Goal: Transaction & Acquisition: Purchase product/service

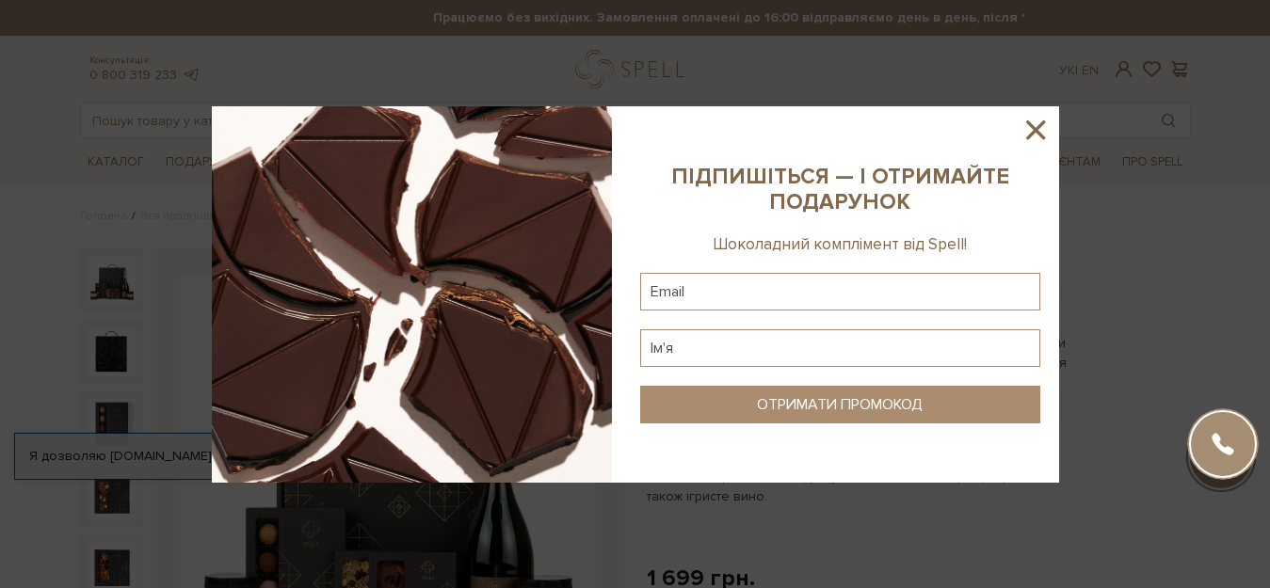
click at [1034, 134] on icon at bounding box center [1035, 130] width 32 height 32
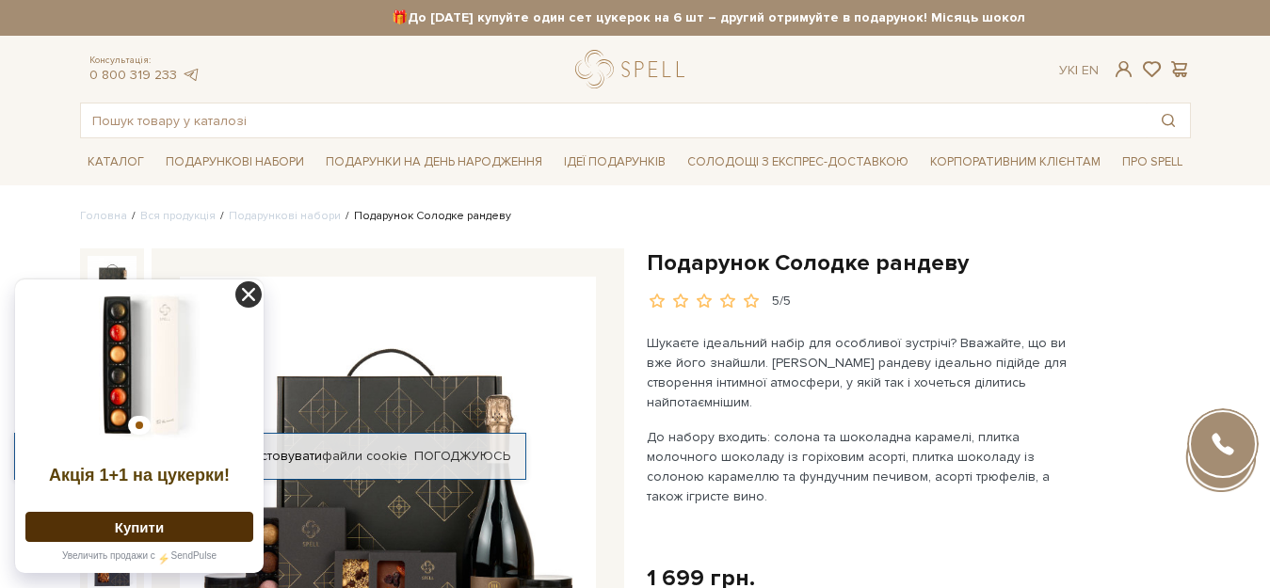
click at [249, 296] on icon at bounding box center [248, 294] width 26 height 26
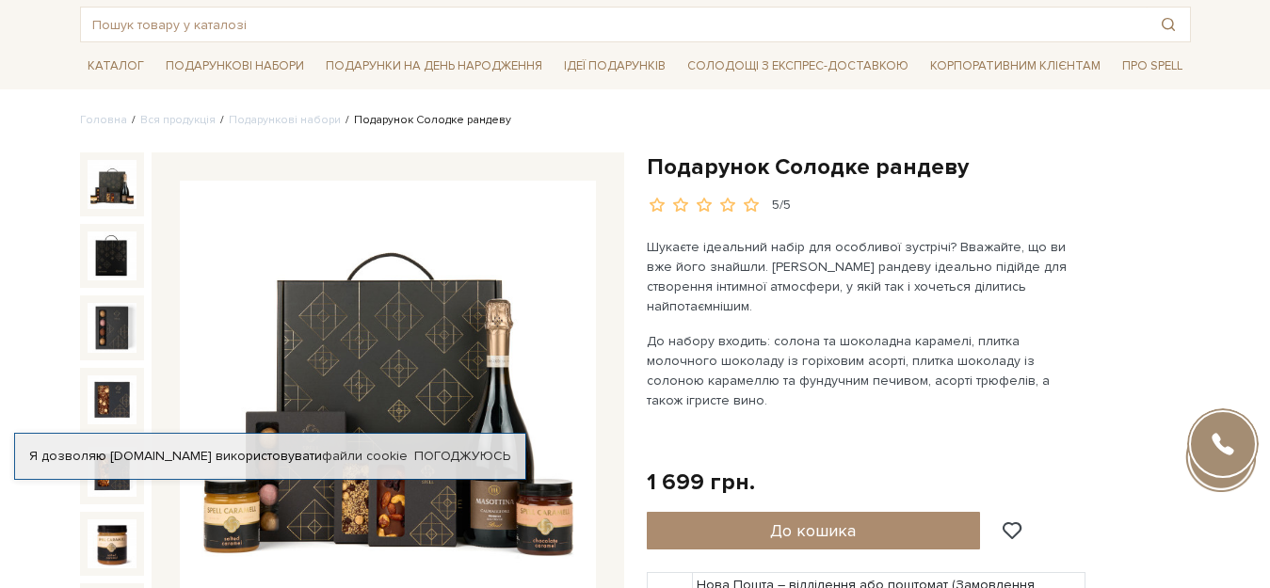
scroll to position [188, 0]
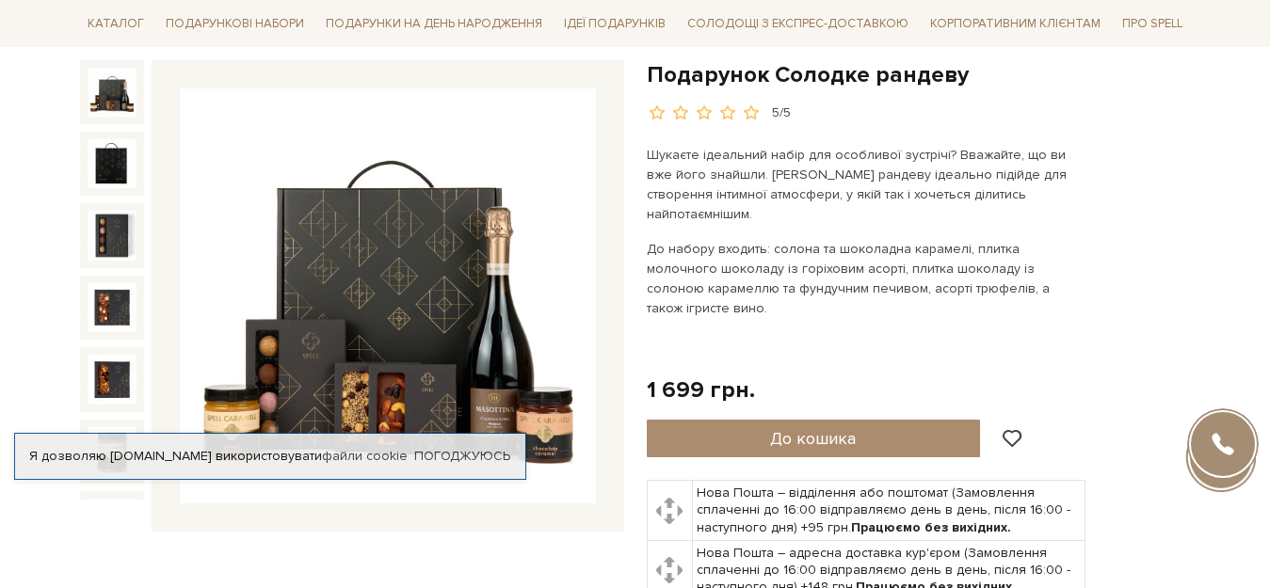
click at [123, 96] on img at bounding box center [112, 92] width 49 height 49
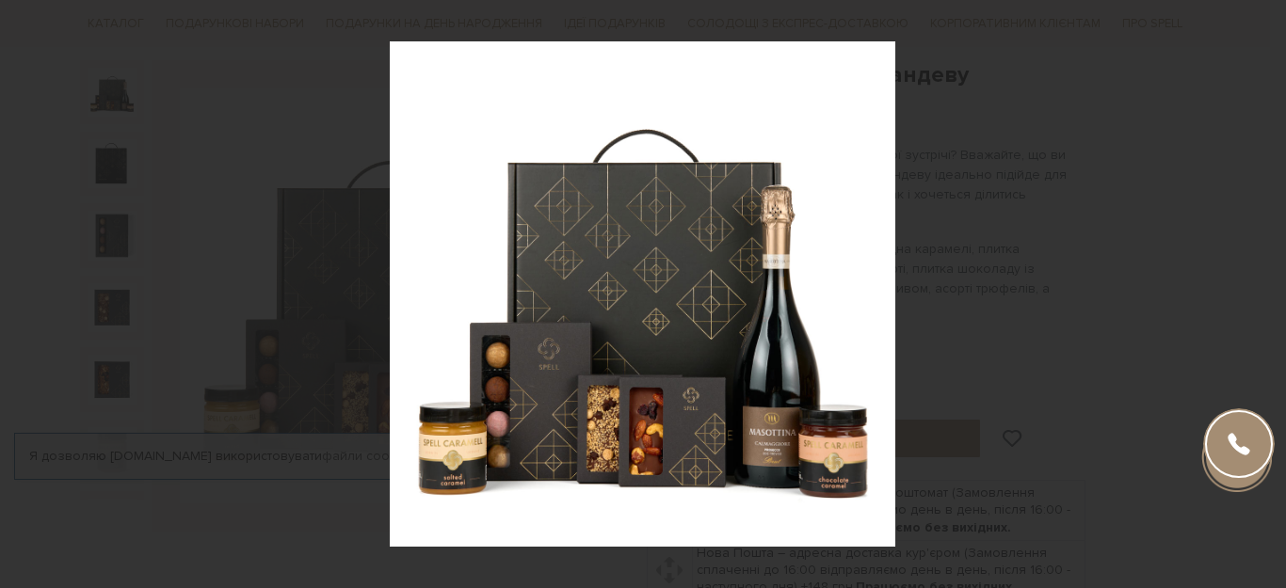
click at [1266, 303] on div "1 / 7" at bounding box center [643, 294] width 1286 height 588
click at [1268, 295] on icon at bounding box center [1262, 293] width 13 height 9
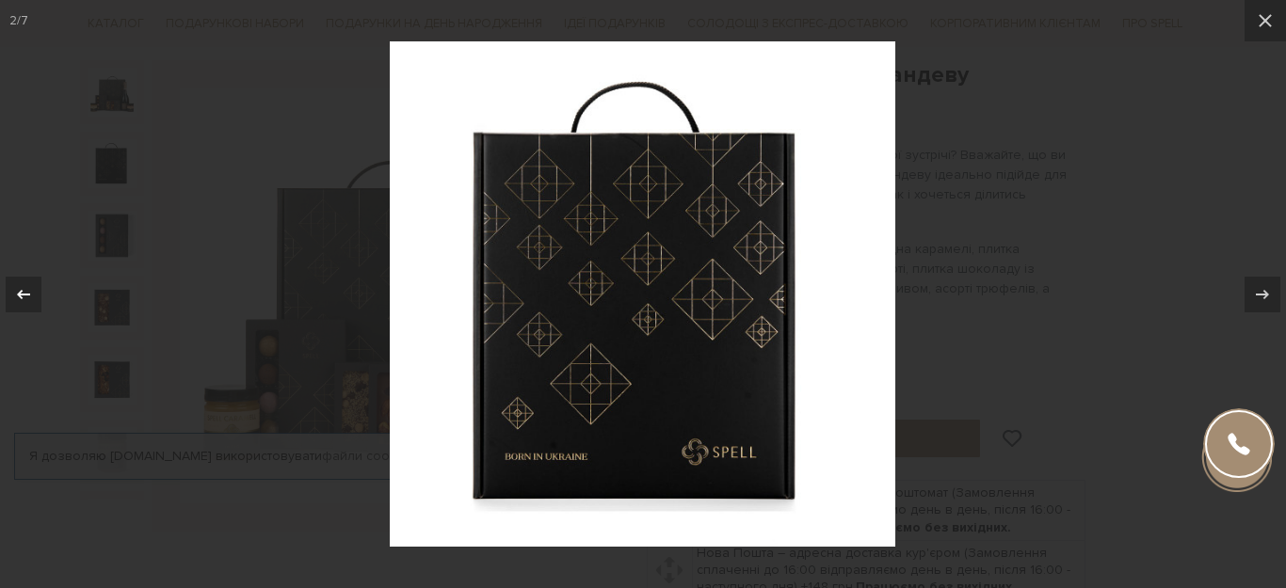
click at [27, 291] on icon at bounding box center [23, 294] width 23 height 23
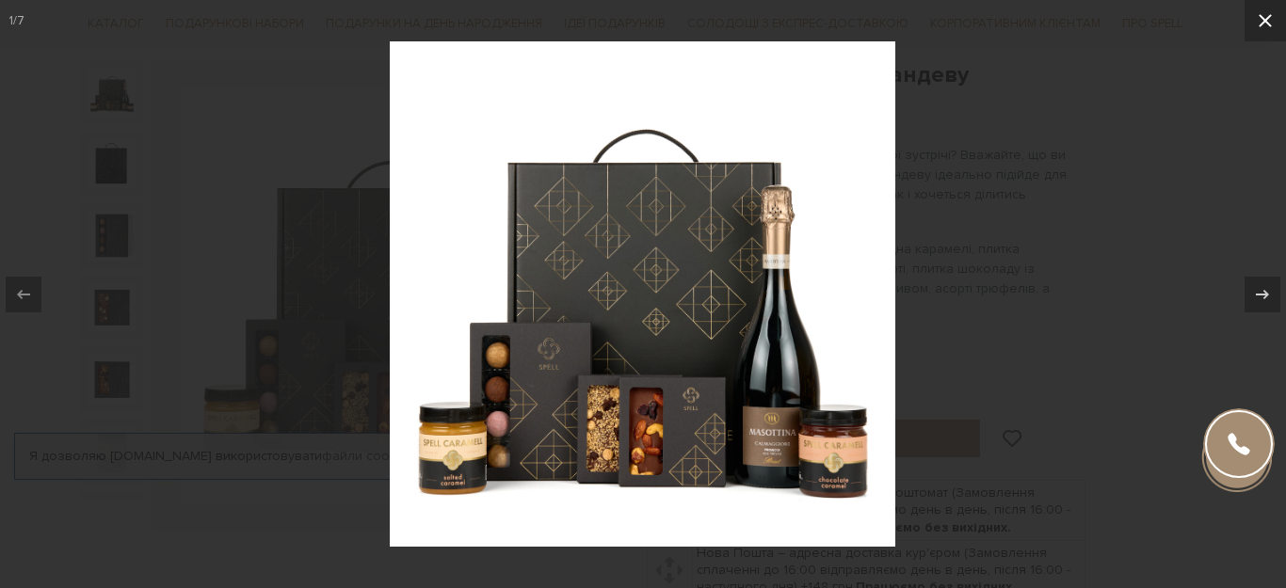
click at [1269, 24] on icon at bounding box center [1265, 20] width 23 height 23
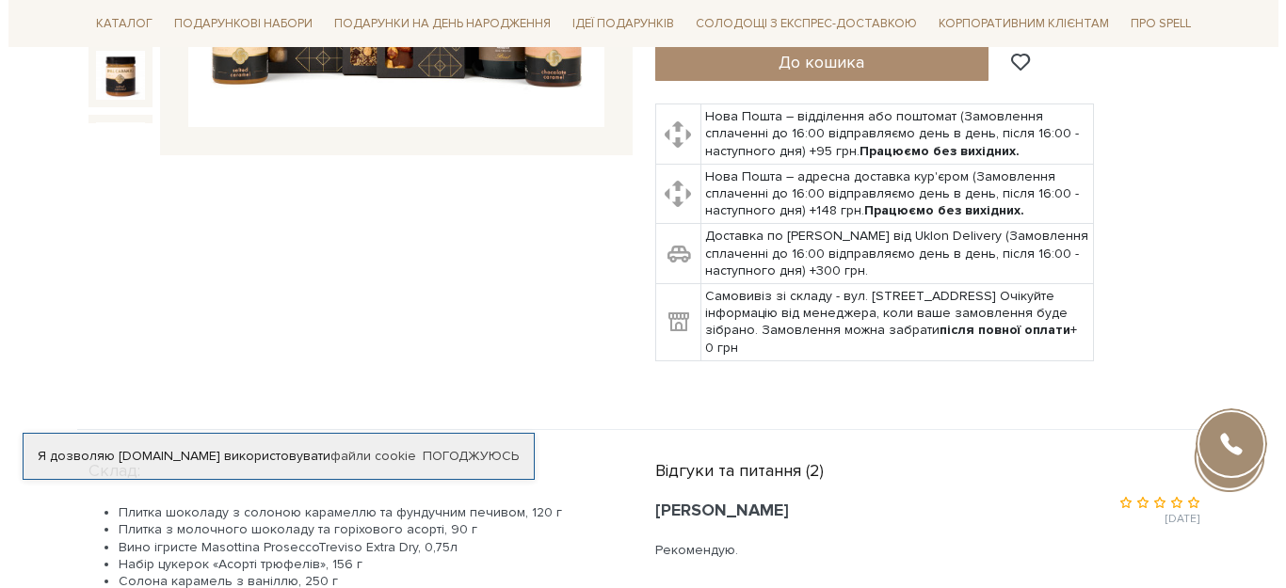
scroll to position [753, 0]
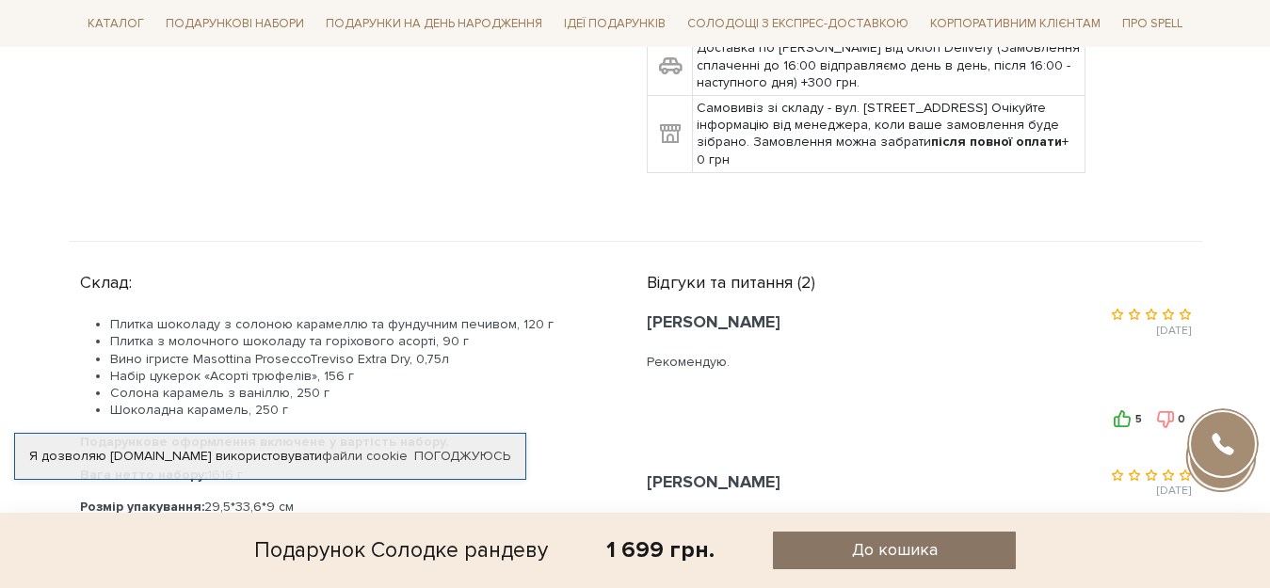
click at [923, 553] on span "До кошика" at bounding box center [895, 550] width 86 height 22
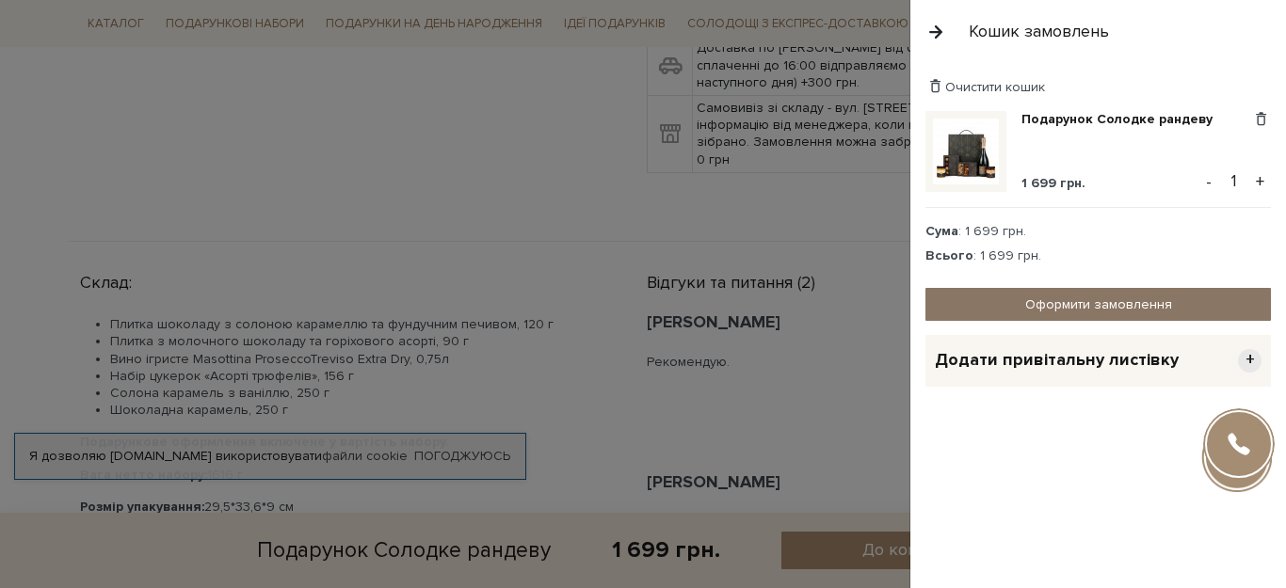
click at [1145, 306] on link "Оформити замовлення" at bounding box center [1097, 304] width 345 height 33
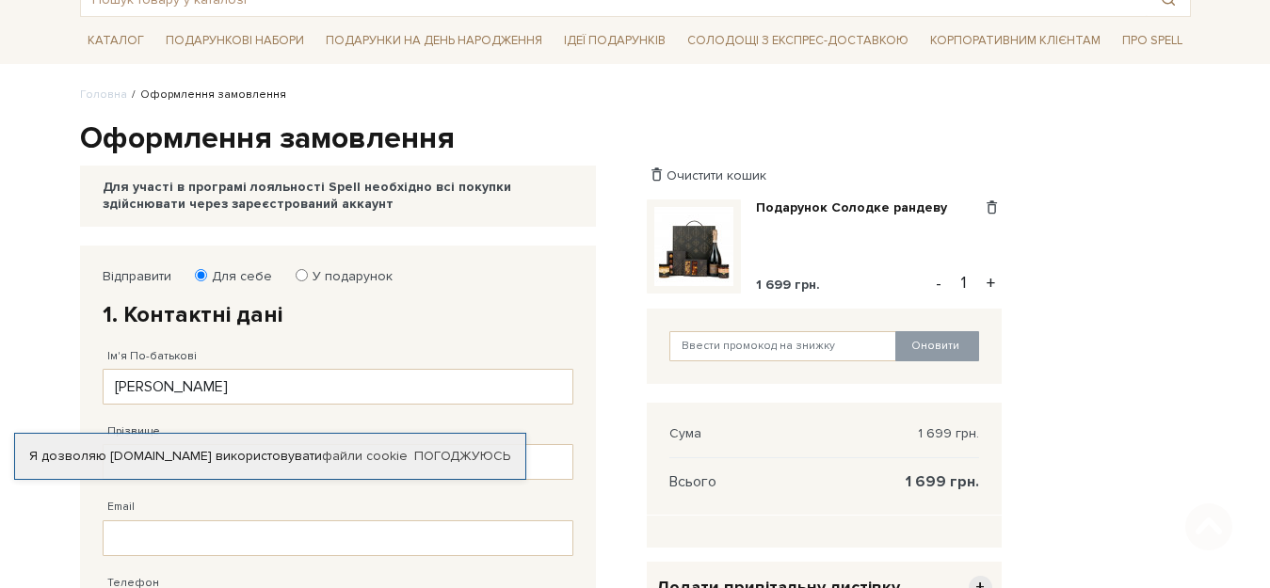
scroll to position [188, 0]
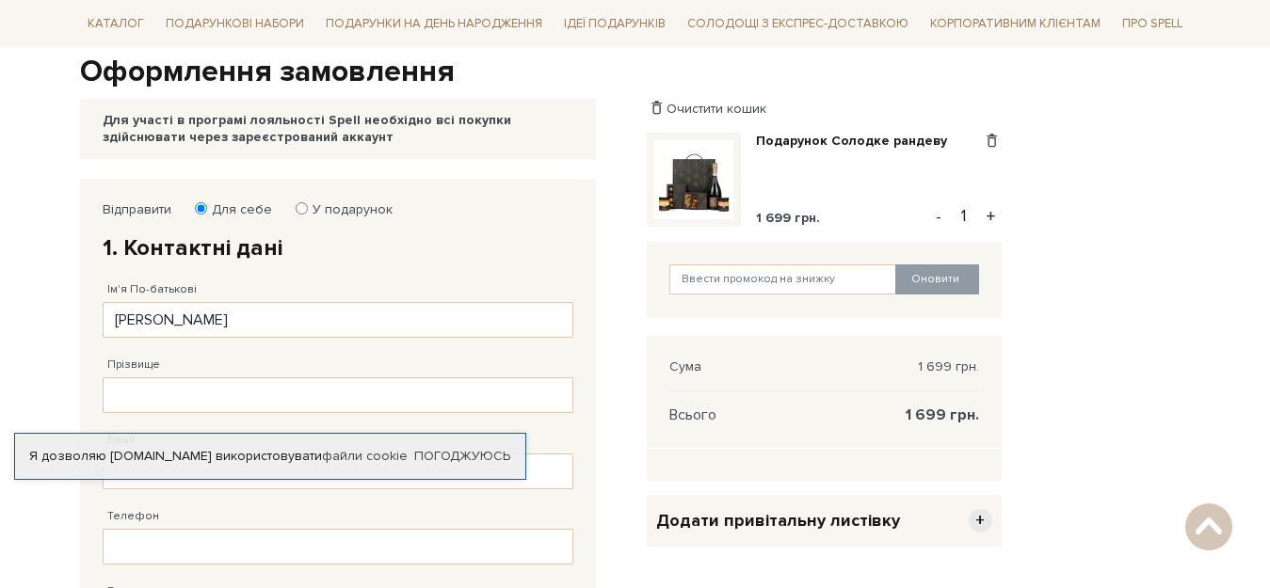
type input "Оксана Іванівна"
click at [219, 393] on input "Прізвище" at bounding box center [338, 395] width 471 height 36
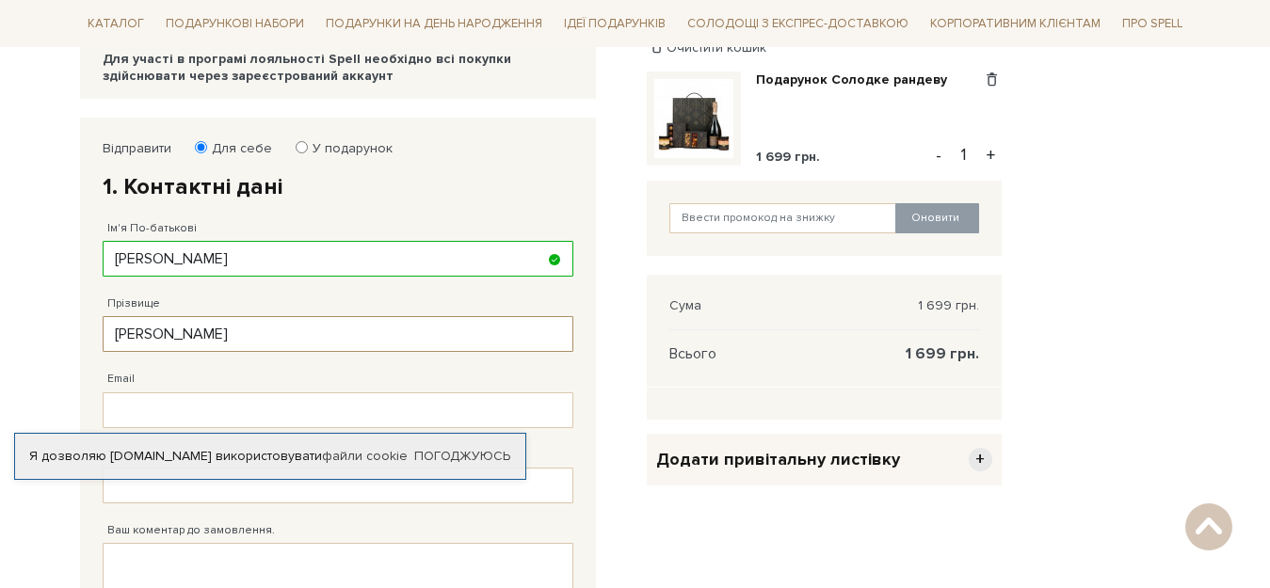
scroll to position [282, 0]
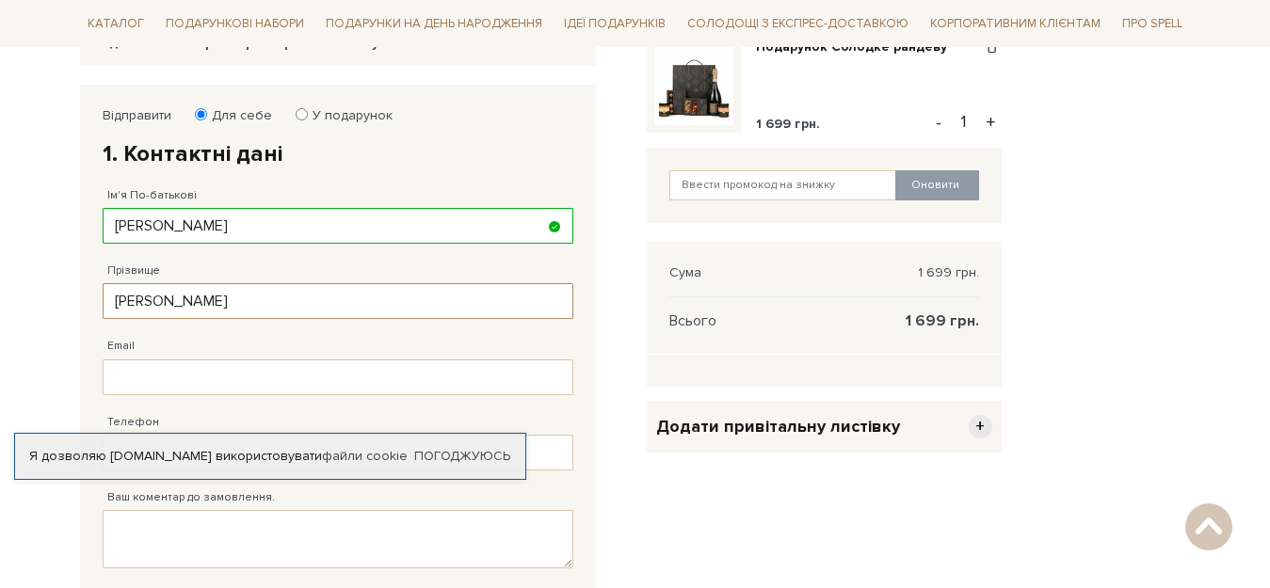
type input "Гаценко"
click at [226, 367] on input "Email" at bounding box center [338, 378] width 471 height 36
type input "8093463071@i.ua"
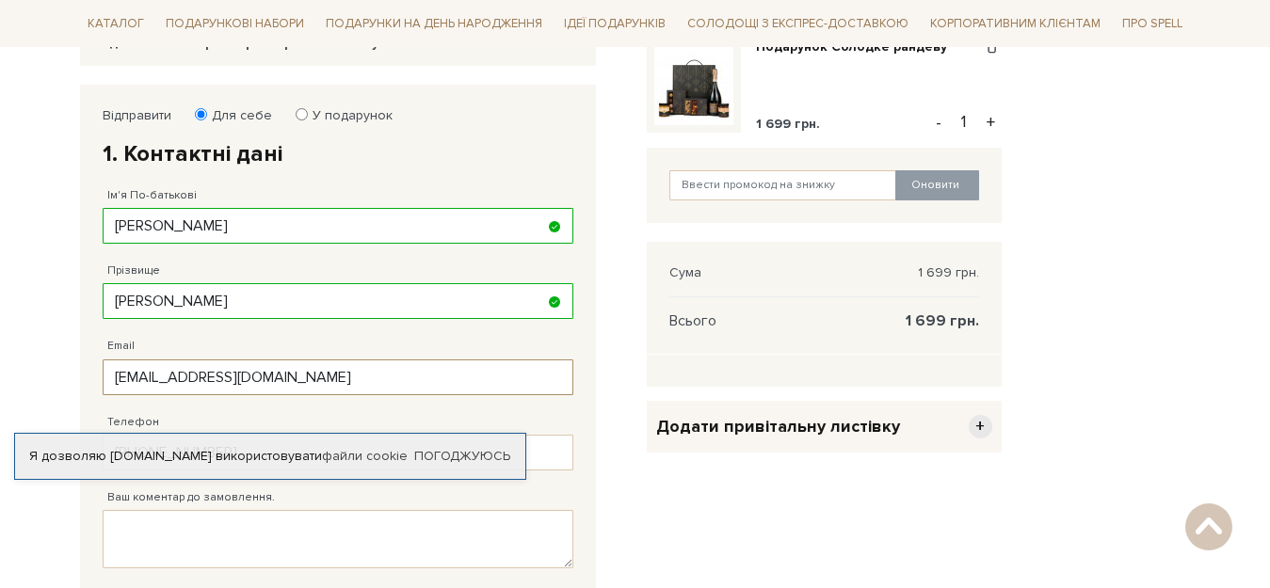
type input "38 (093) 463 07 10"
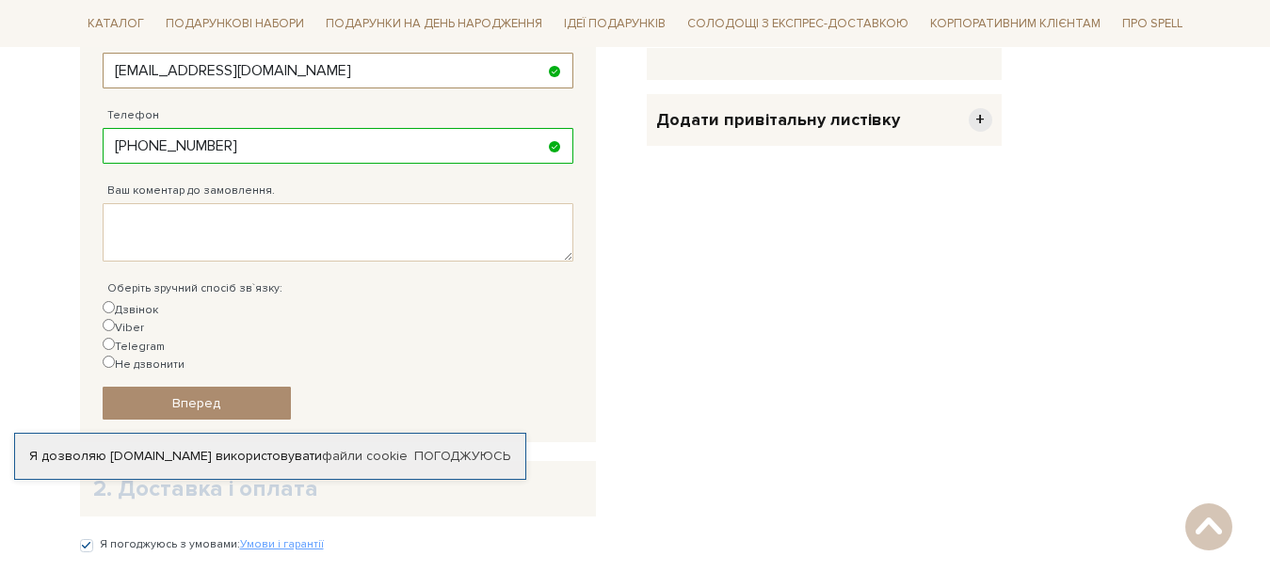
scroll to position [659, 0]
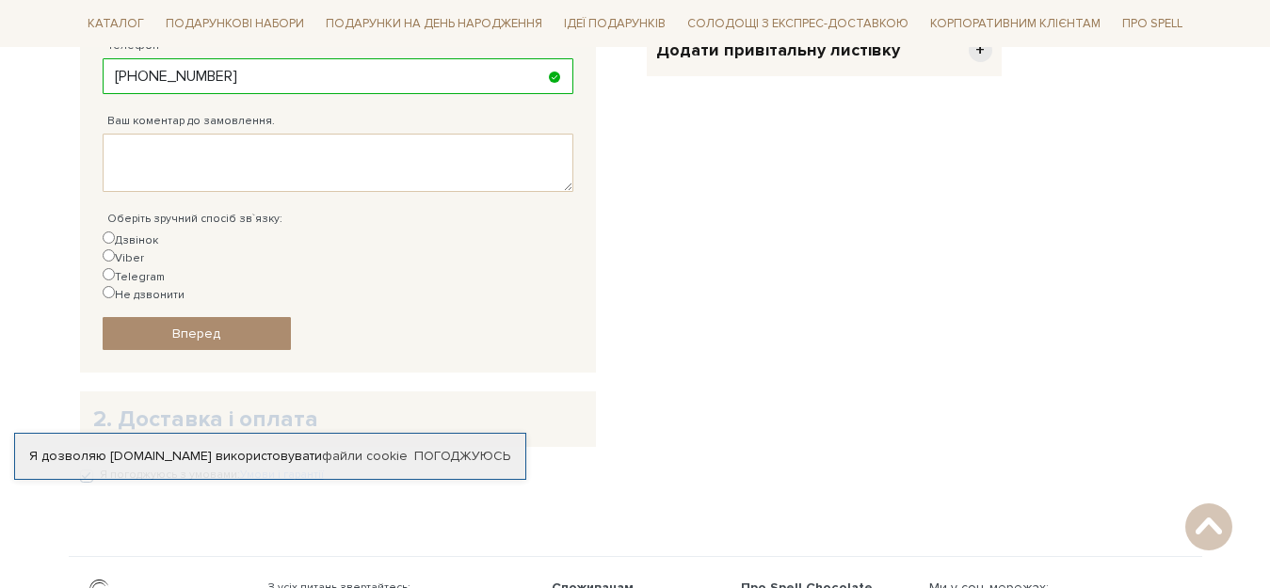
click at [115, 249] on input "Viber" at bounding box center [109, 255] width 12 height 12
radio input "true"
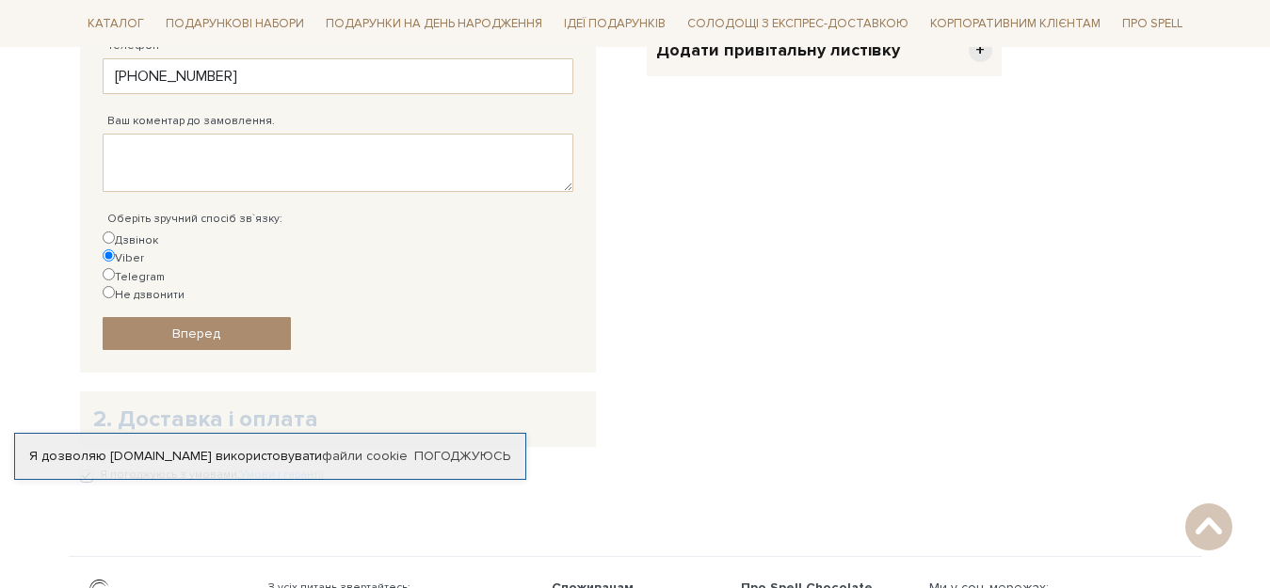
scroll to position [847, 0]
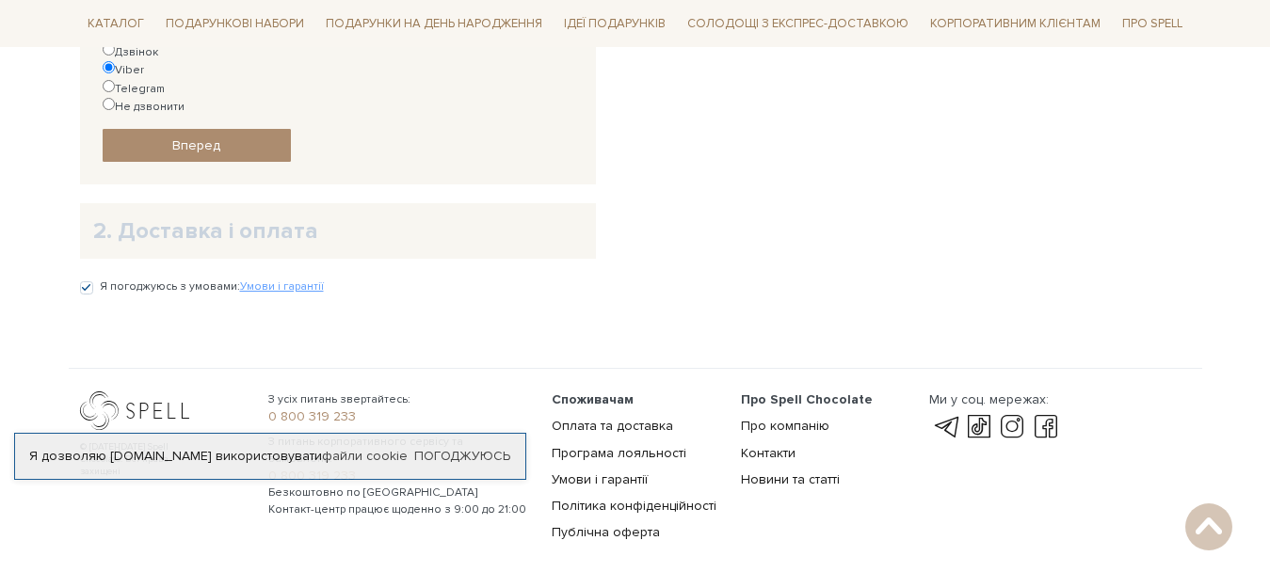
click at [329, 217] on h2 "2. Доставка і оплата" at bounding box center [337, 231] width 489 height 29
click at [198, 217] on h2 "2. Доставка і оплата" at bounding box center [337, 231] width 489 height 29
click at [204, 137] on span "Вперед" at bounding box center [196, 145] width 48 height 16
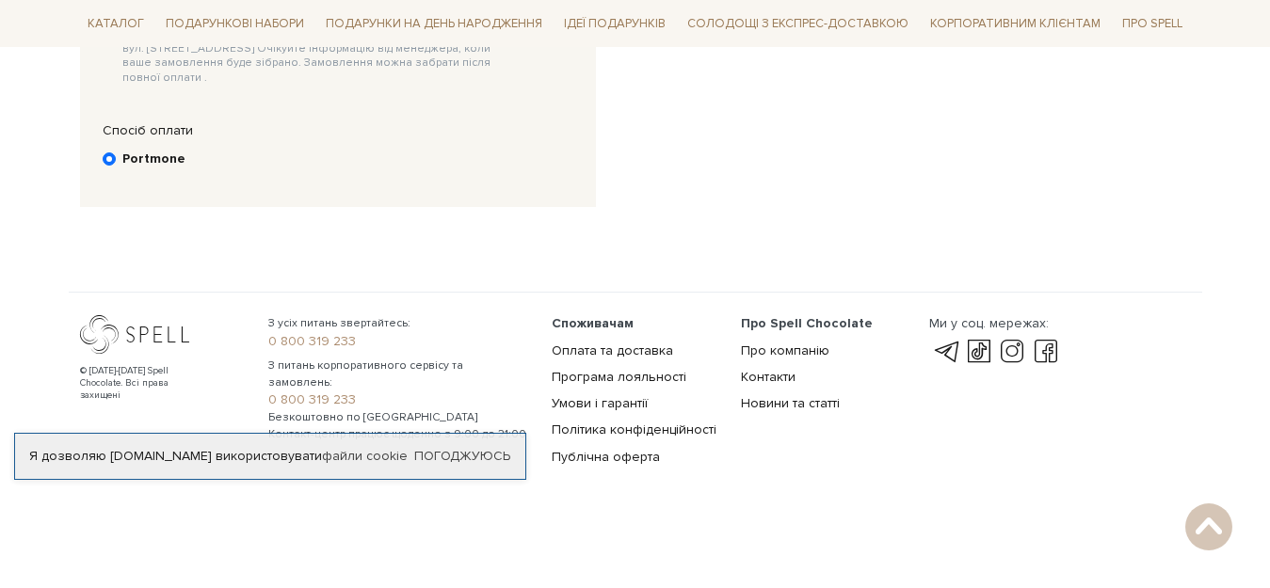
scroll to position [366, 0]
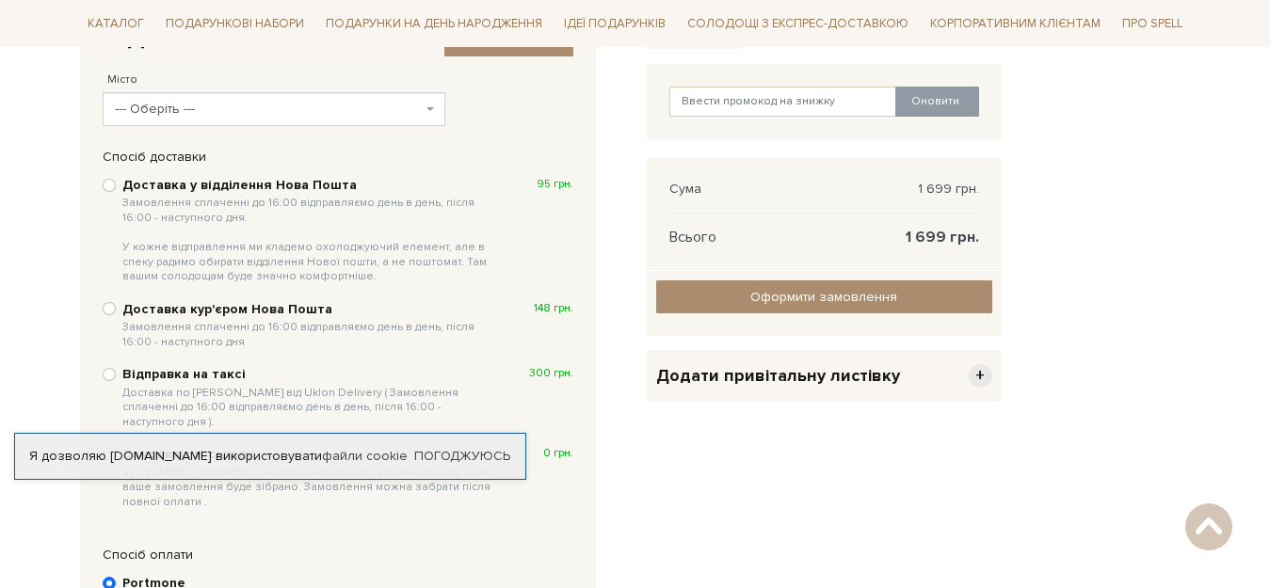
click at [419, 114] on span "--- Оберіть ---" at bounding box center [269, 109] width 308 height 19
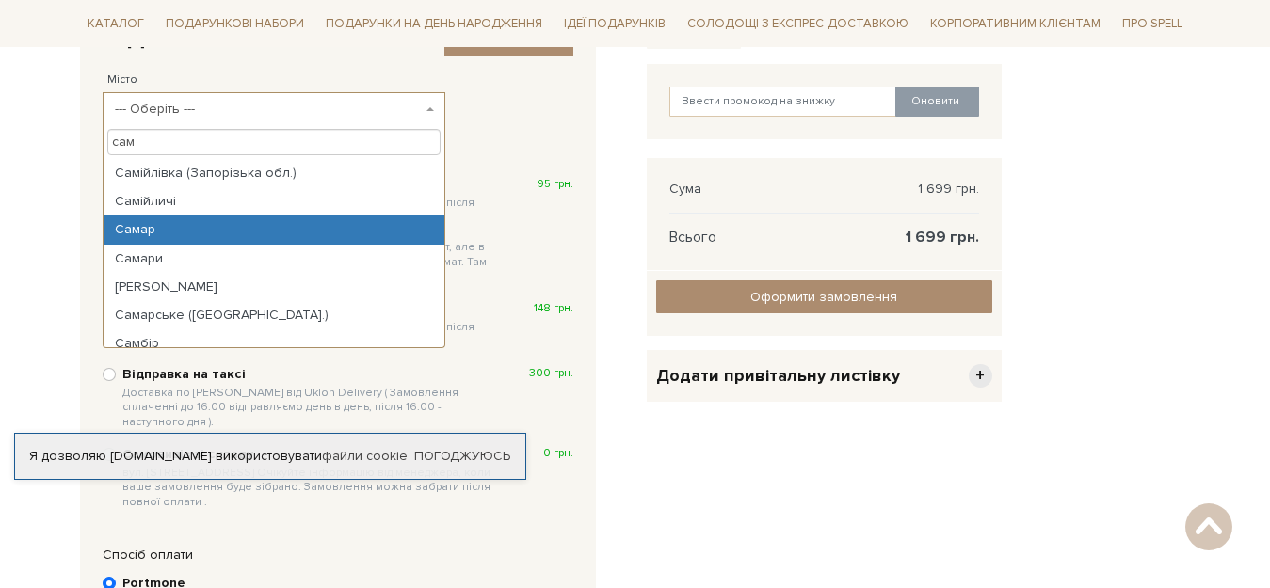
type input "сам"
select select "Самар"
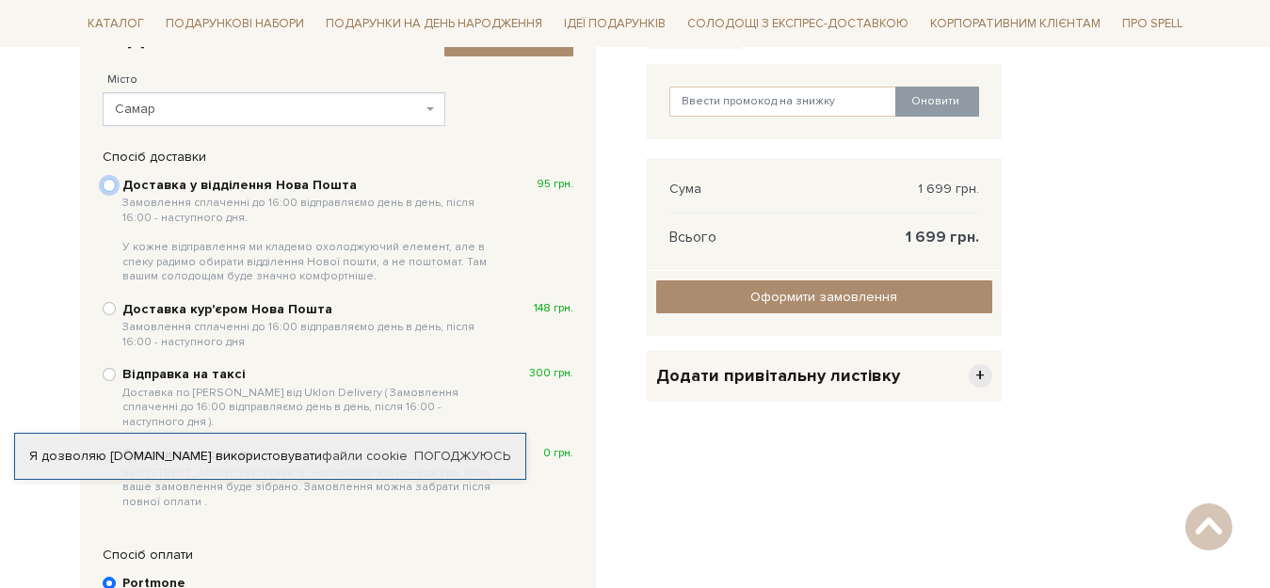
click at [109, 183] on input "Доставка у відділення Нова Пошта Замовлення сплаченні до 16:00 відправляємо ден…" at bounding box center [109, 185] width 13 height 13
radio input "true"
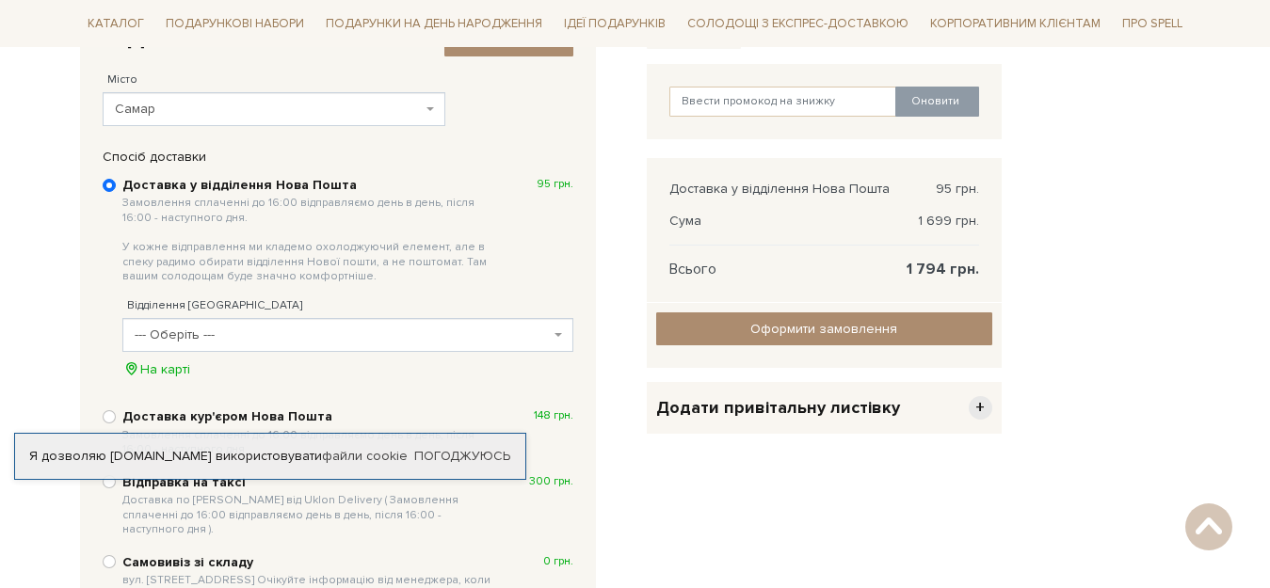
click at [562, 336] on span "--- Оберіть ---" at bounding box center [347, 335] width 451 height 34
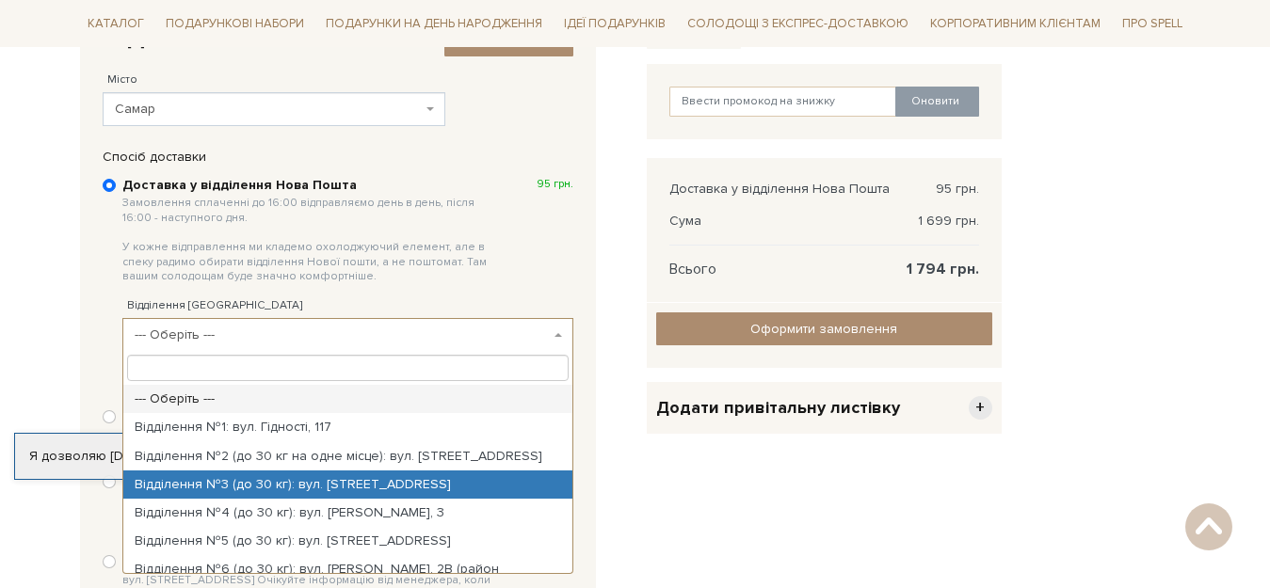
select select "Відділення №3 (до 30 кг): вул. Гетьманська, 47-47Г"
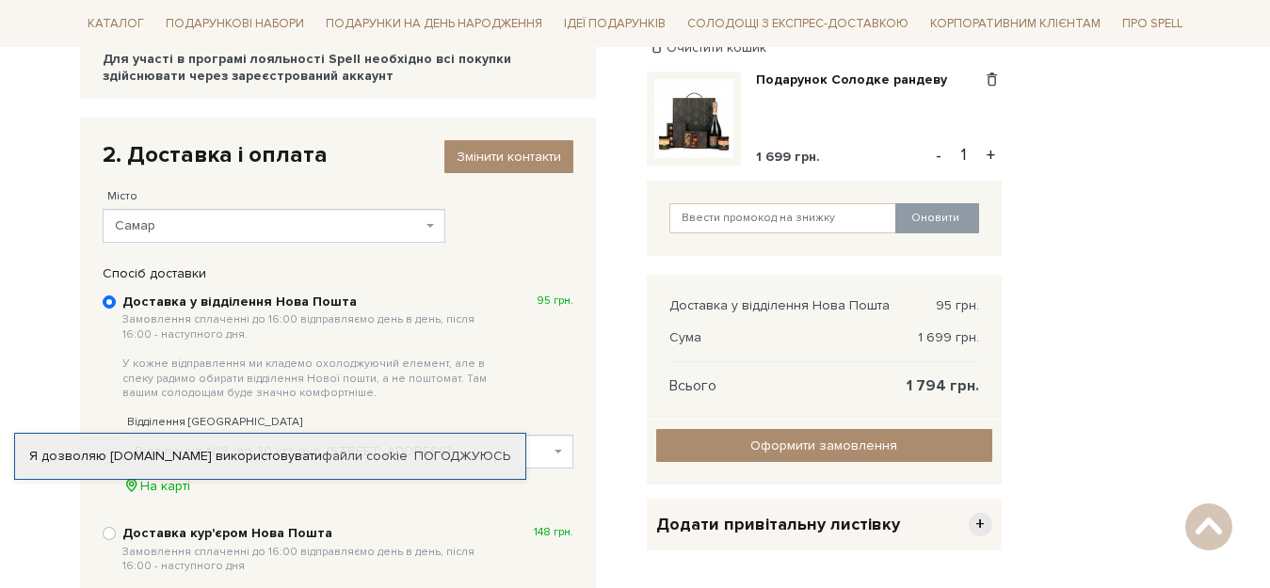
scroll to position [282, 0]
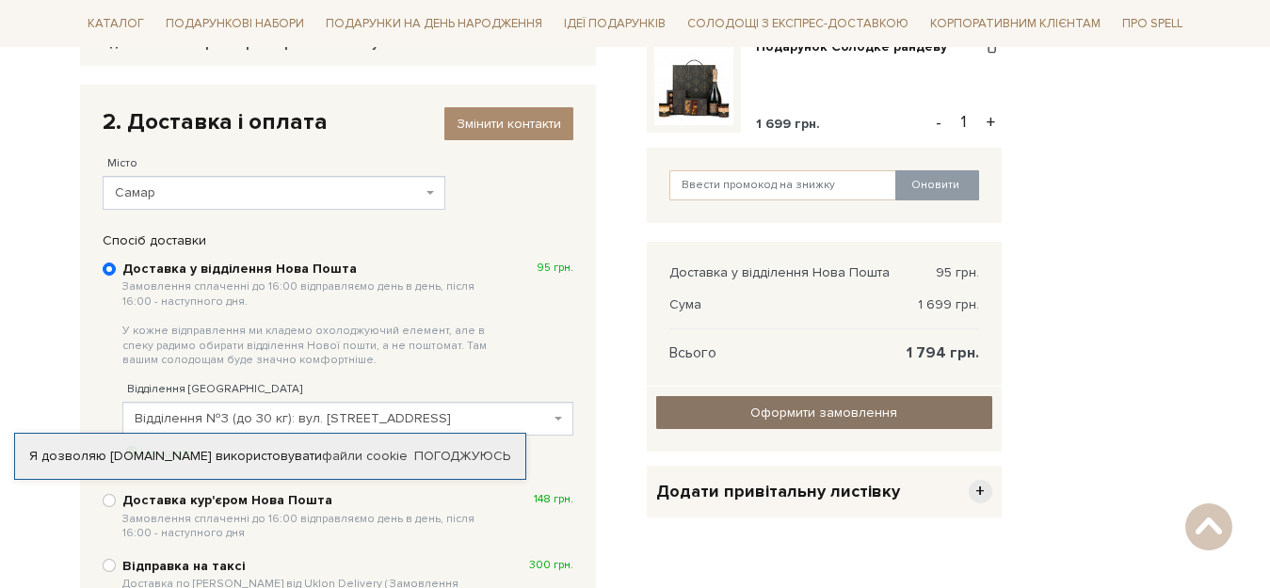
drag, startPoint x: 885, startPoint y: 407, endPoint x: 1285, endPoint y: 267, distance: 423.6
click at [884, 407] on input "Оформити замовлення" at bounding box center [824, 412] width 336 height 33
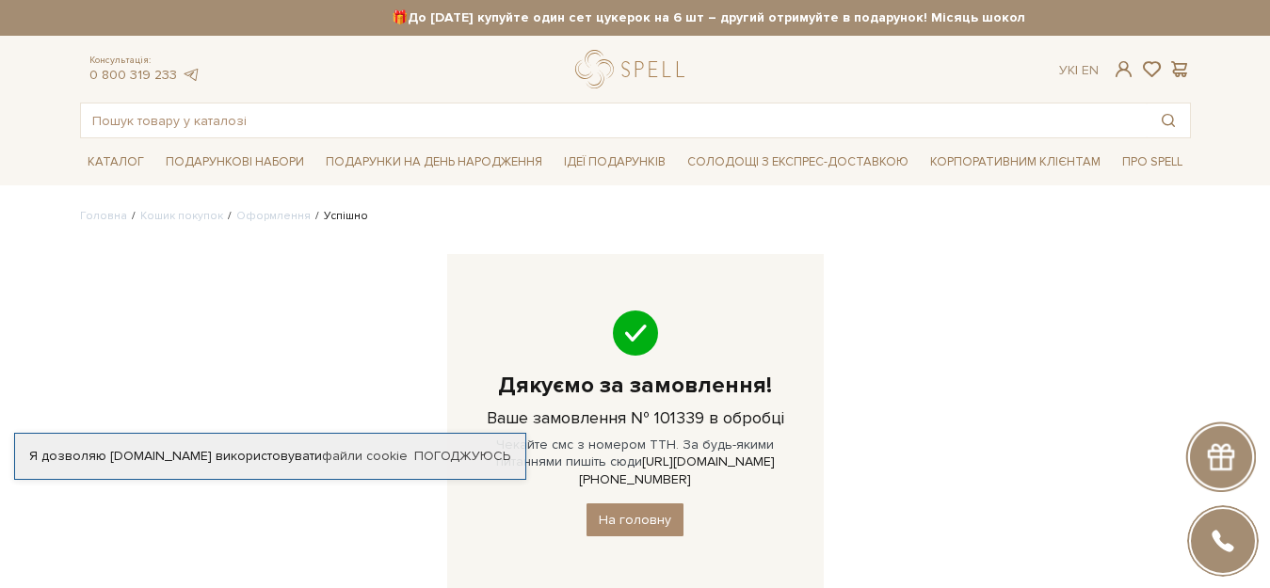
click at [1185, 319] on div "Головна Кошик покупок Оформлення Успішно Дякуємо за замовлення! Ваше замовлення…" at bounding box center [635, 414] width 1133 height 412
drag, startPoint x: 989, startPoint y: 410, endPoint x: 977, endPoint y: 393, distance: 20.9
click at [988, 409] on div "Головна Кошик покупок Оформлення Успішно Дякуємо за замовлення! Ваше замовлення…" at bounding box center [635, 414] width 1133 height 412
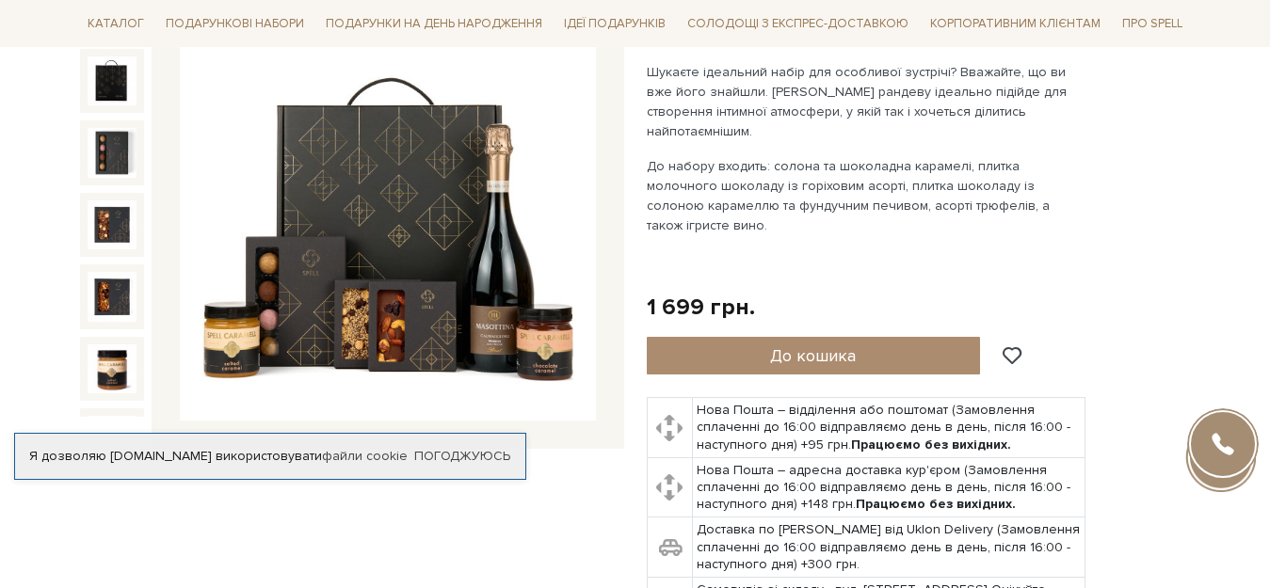
scroll to position [288, 0]
